Goal: Information Seeking & Learning: Learn about a topic

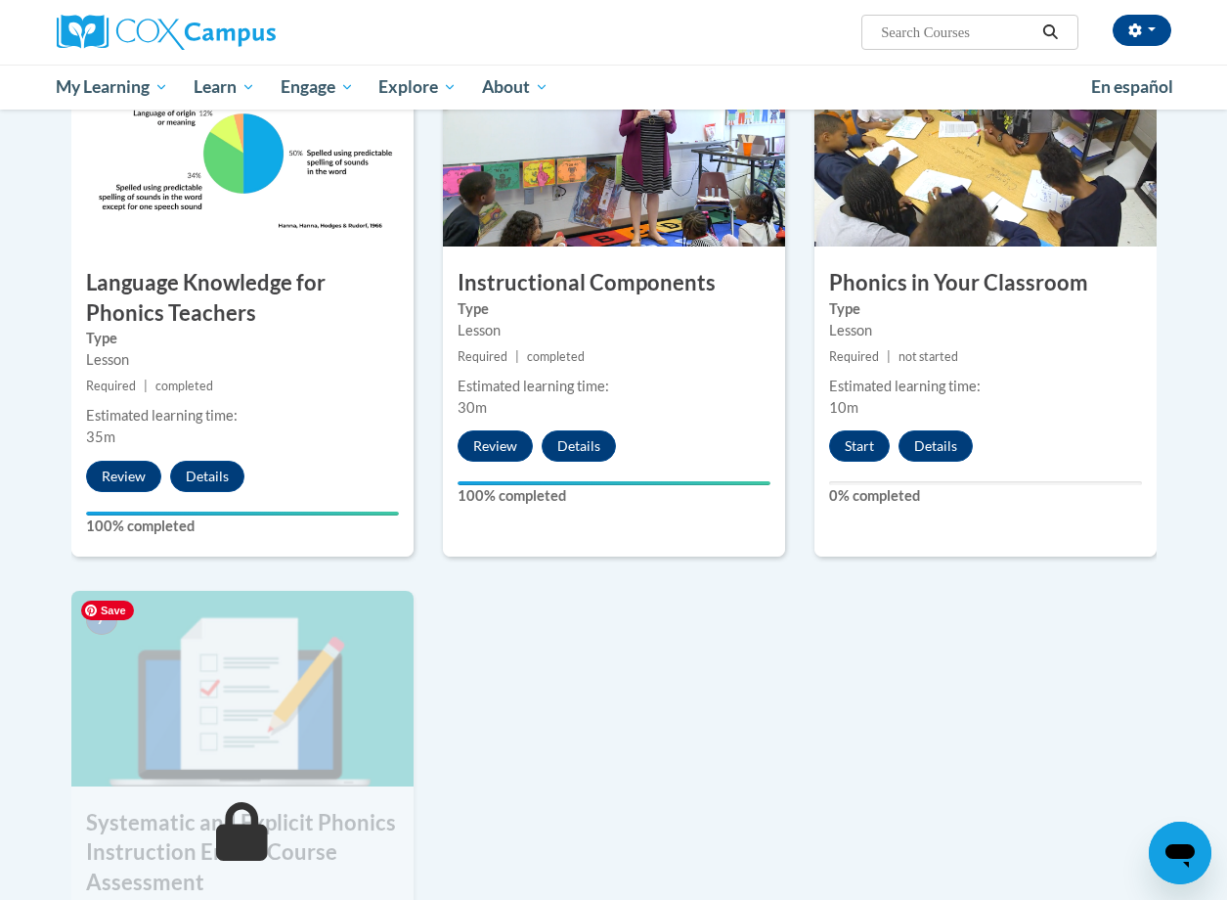
scroll to position [978, 0]
